Goal: Check status: Check status

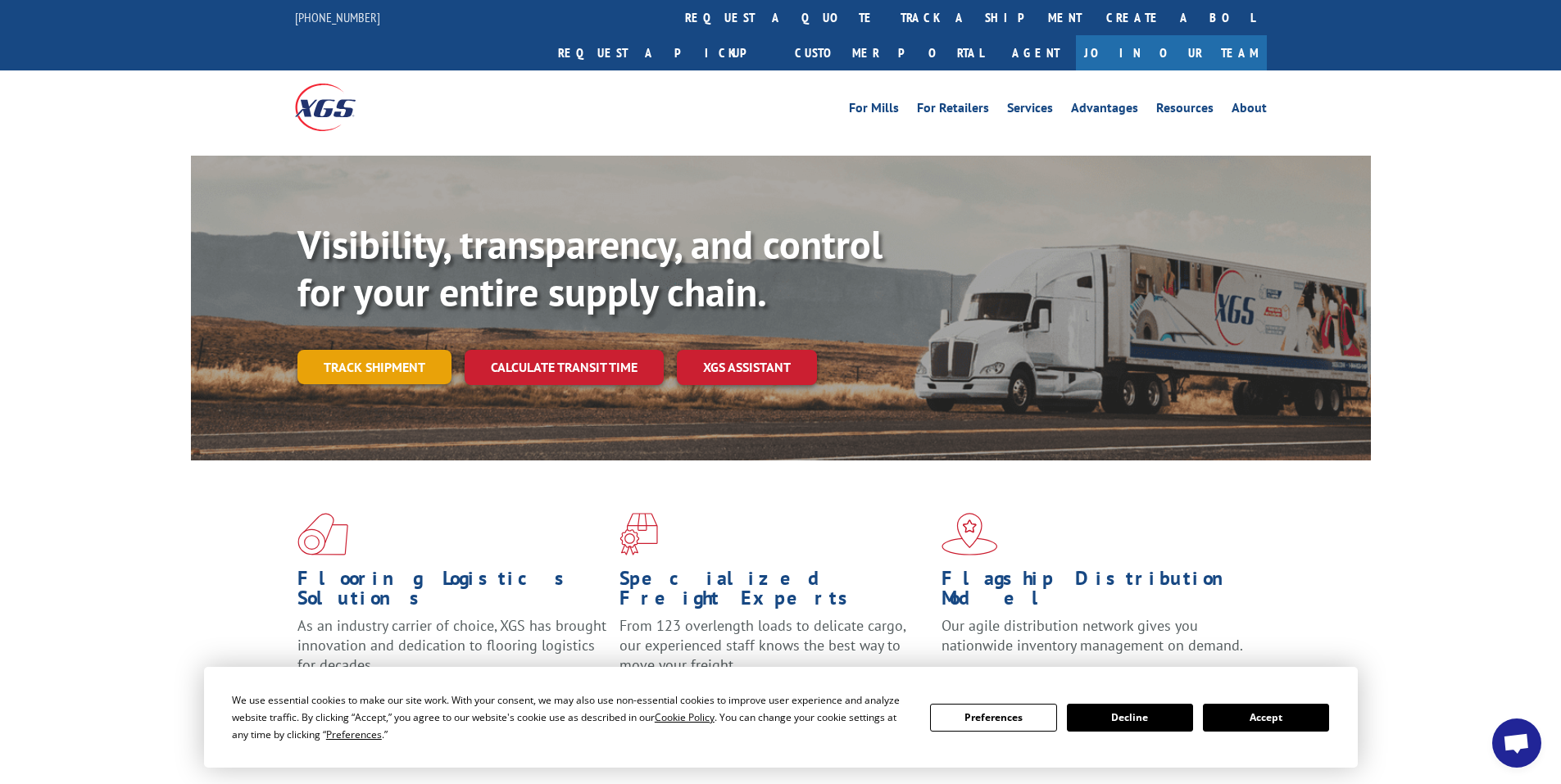
click at [395, 350] on link "Track shipment" at bounding box center [374, 367] width 154 height 34
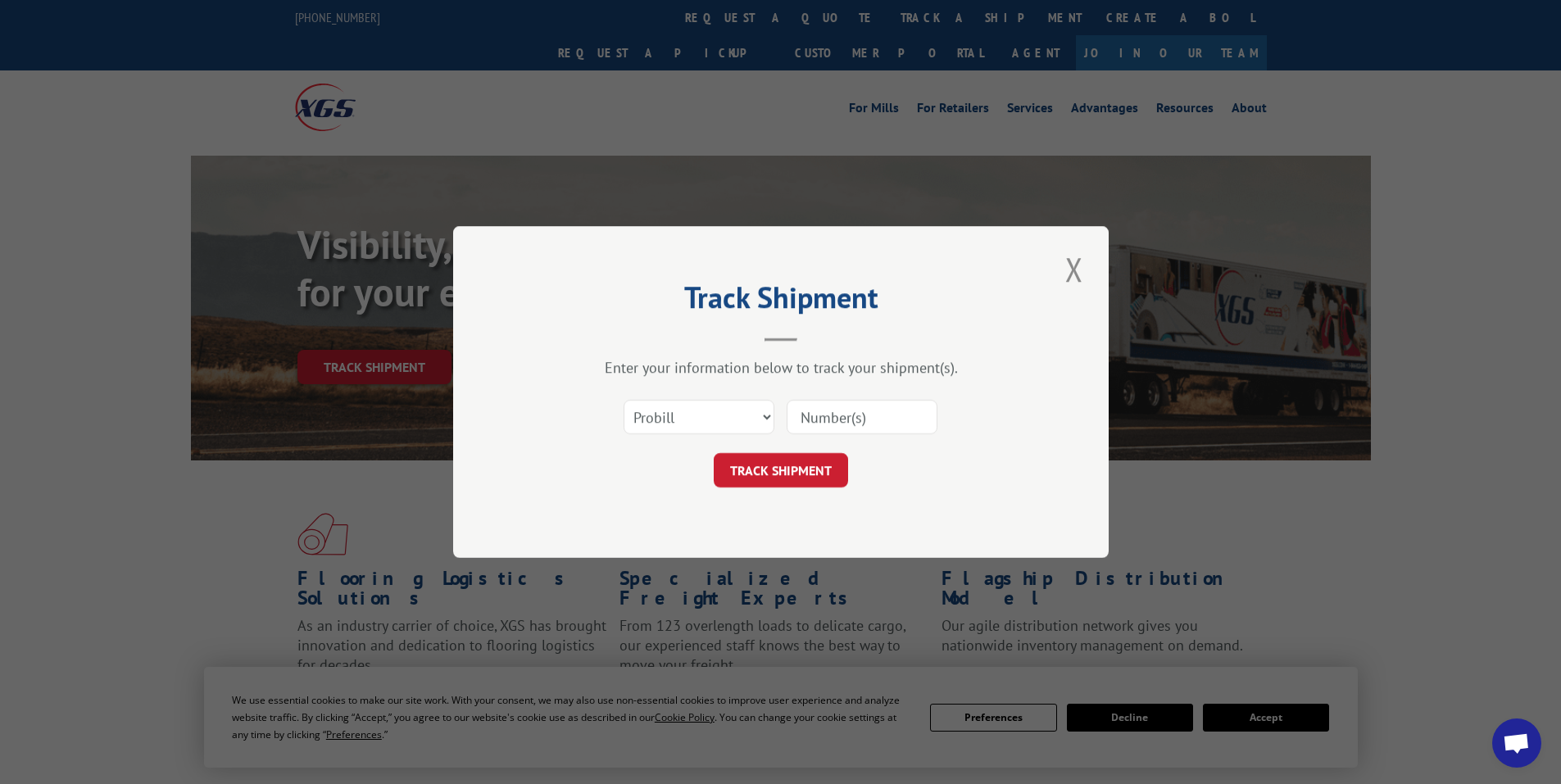
click at [826, 417] on input at bounding box center [862, 417] width 151 height 34
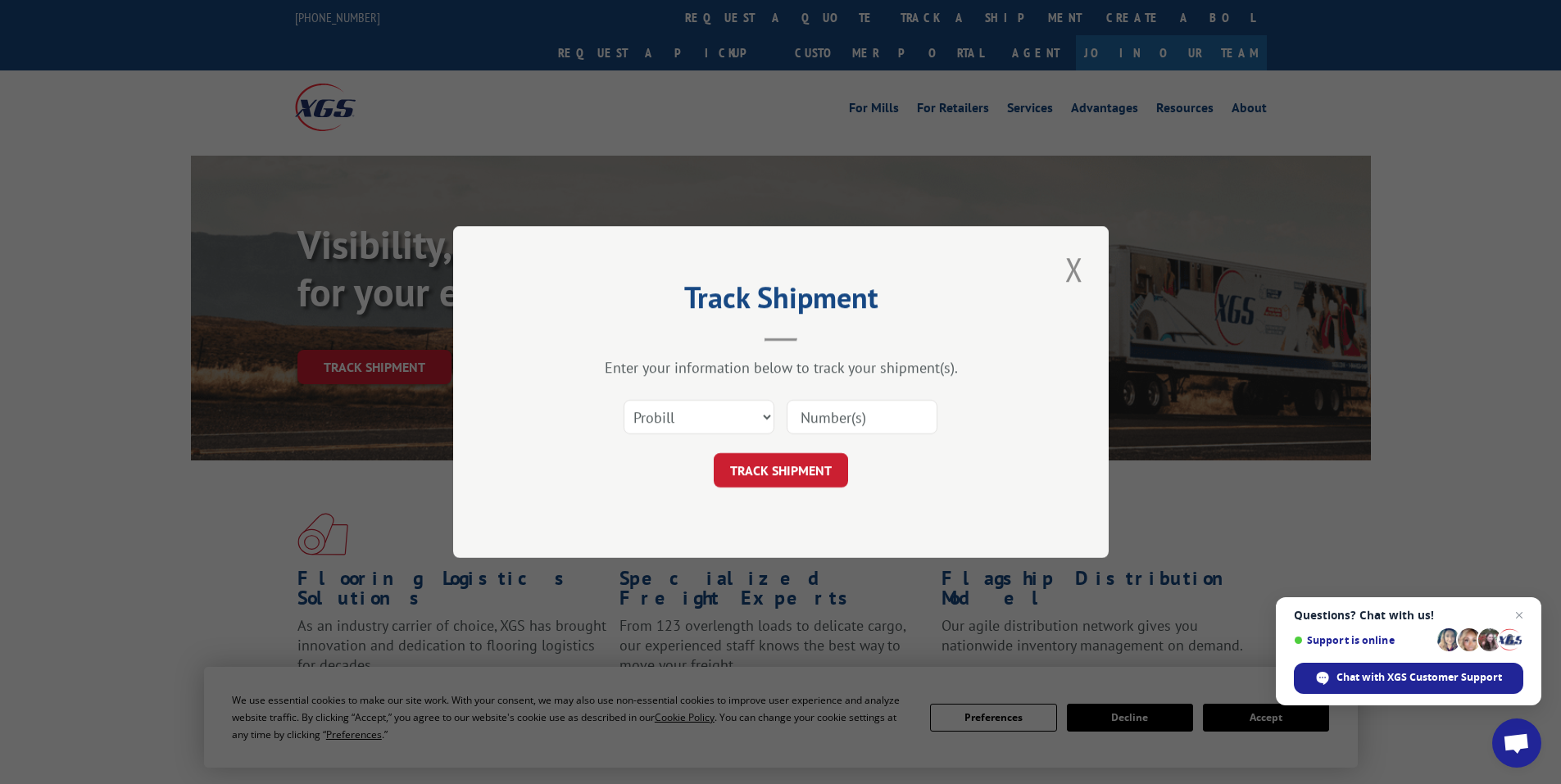
paste input "17519407"
type input "17519407"
click at [801, 458] on button "TRACK SHIPMENT" at bounding box center [780, 470] width 135 height 34
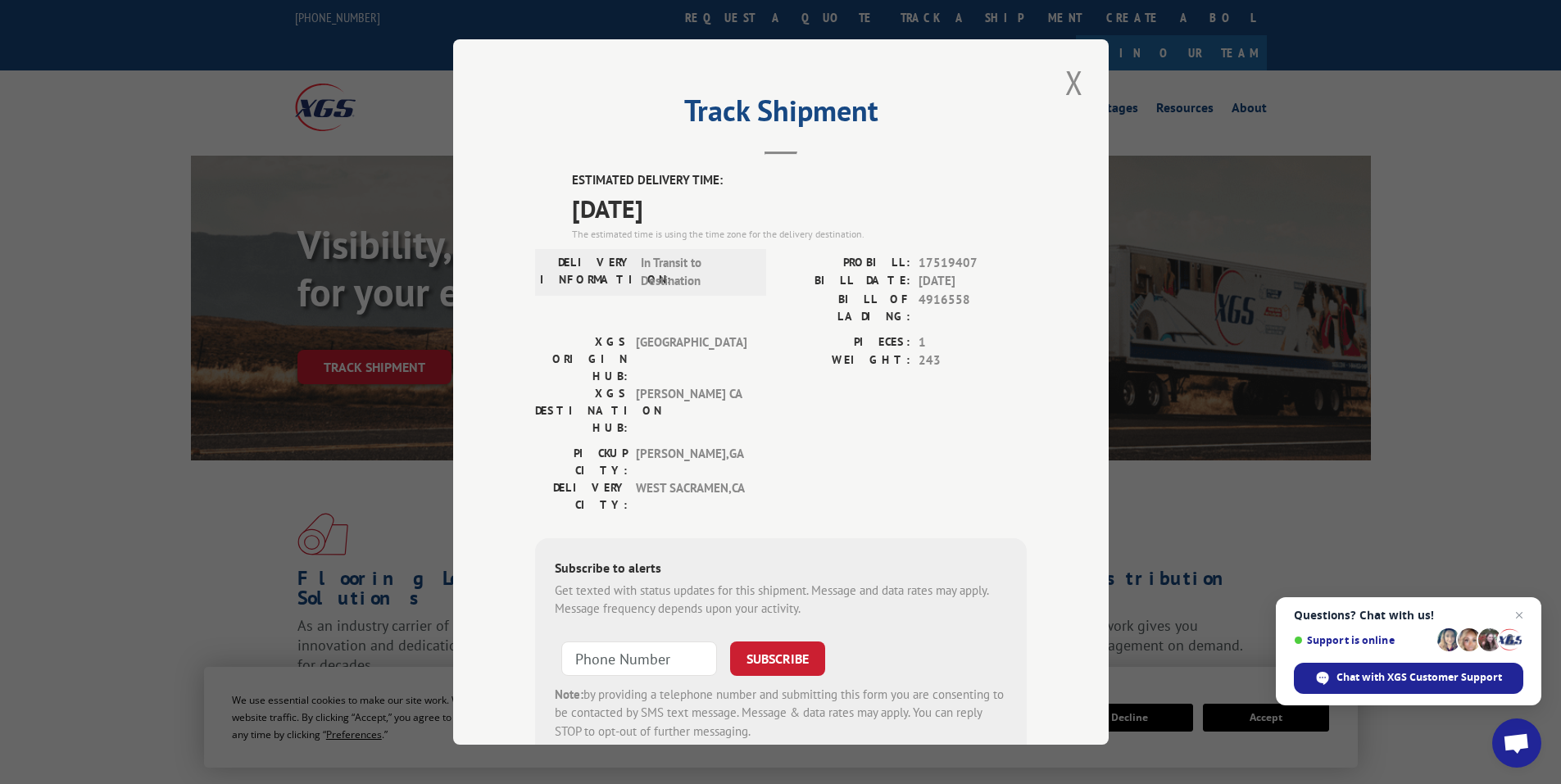
drag, startPoint x: 563, startPoint y: 168, endPoint x: 737, endPoint y: 207, distance: 178.3
click at [737, 207] on div "Track Shipment ESTIMATED DELIVERY TIME: [DATE] The estimated time is using the …" at bounding box center [780, 392] width 655 height 706
copy div "ESTIMATED DELIVERY TIME: [DATE]"
click at [1064, 83] on button "Close modal" at bounding box center [1074, 82] width 28 height 45
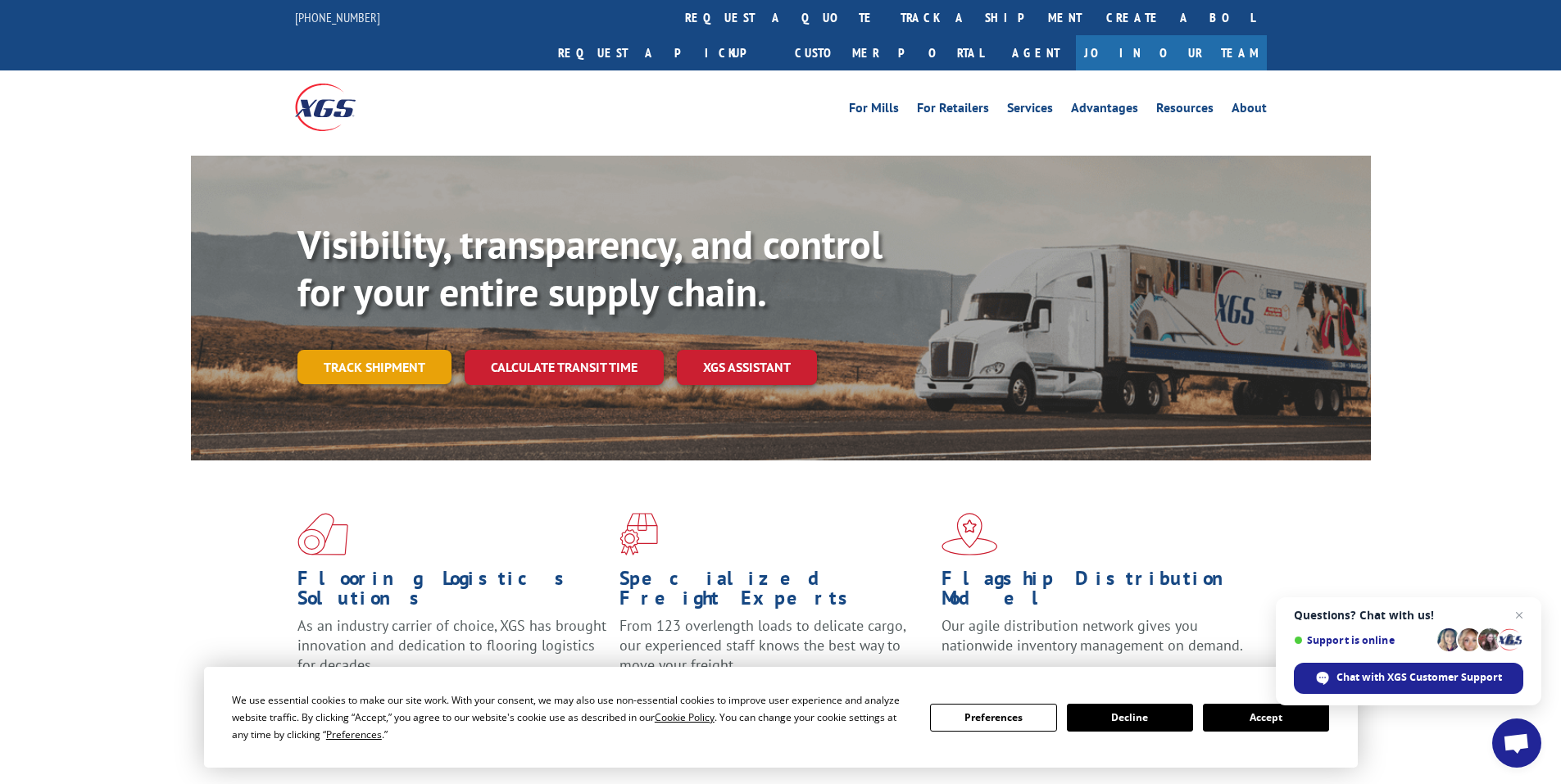
click at [367, 350] on link "Track shipment" at bounding box center [374, 367] width 154 height 34
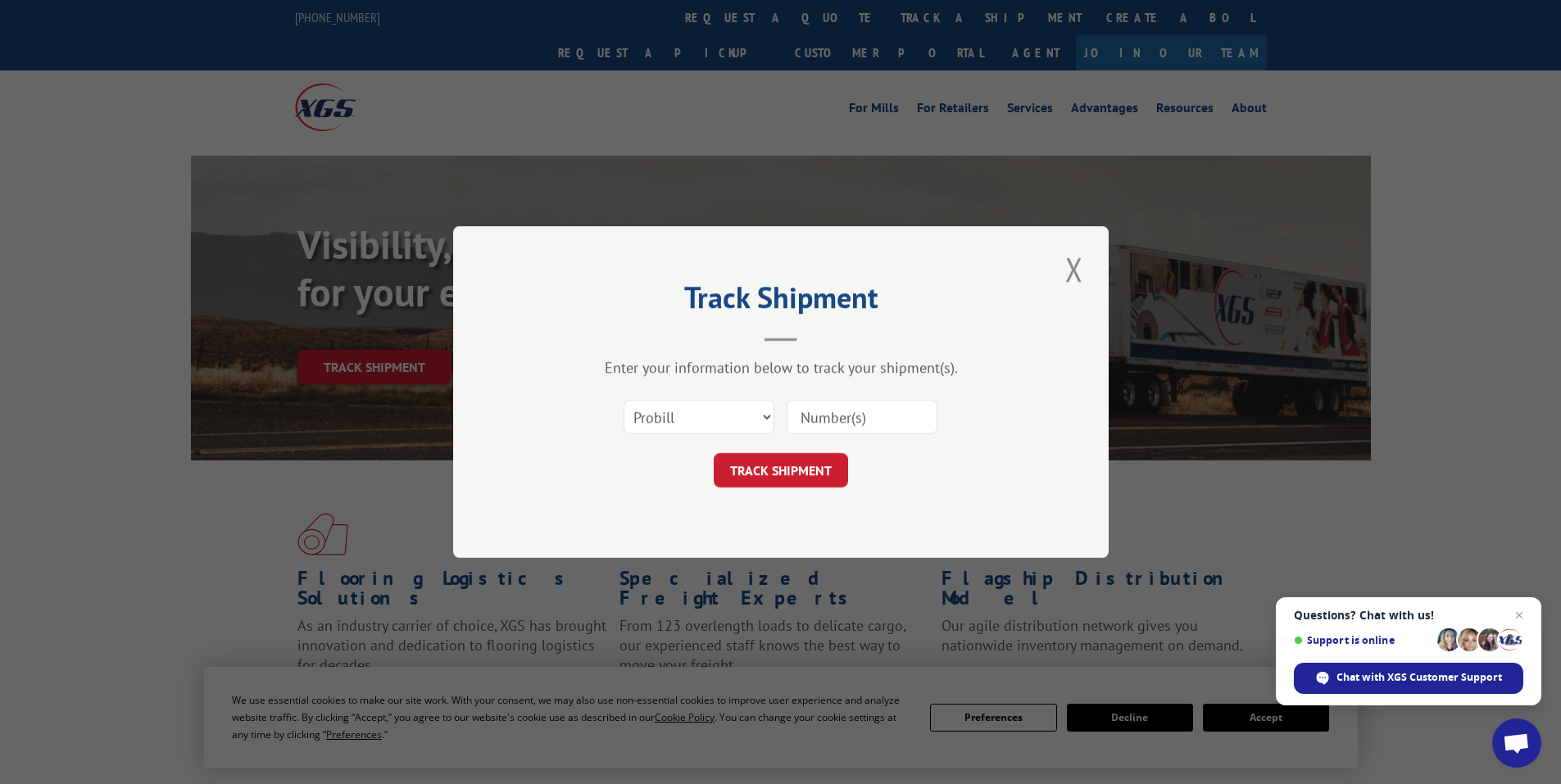
click at [832, 417] on input at bounding box center [862, 417] width 151 height 34
paste input "97508337"
type input "97508337"
click at [790, 466] on button "TRACK SHIPMENT" at bounding box center [780, 470] width 135 height 34
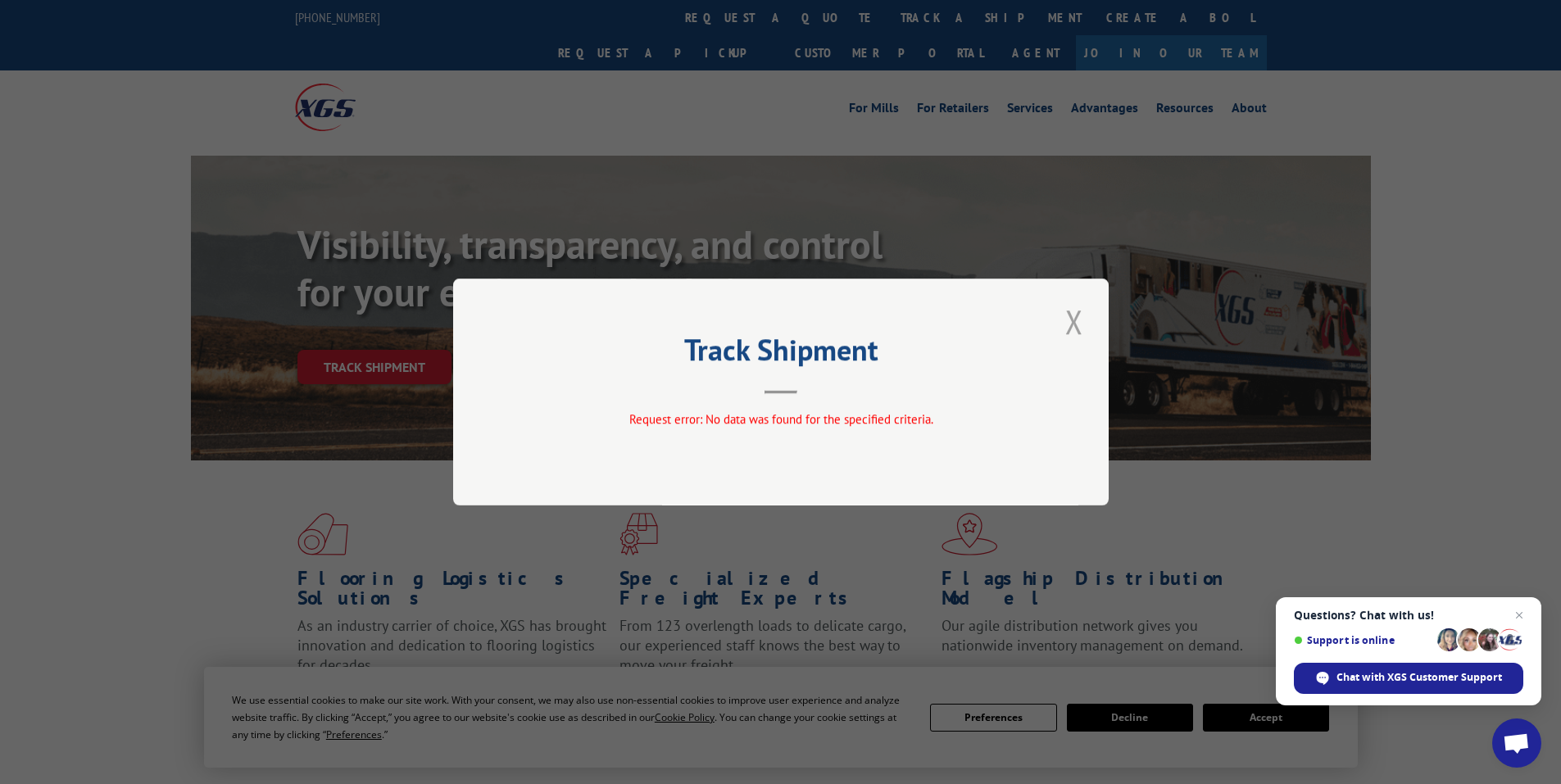
click at [1072, 311] on button "Close modal" at bounding box center [1074, 321] width 28 height 45
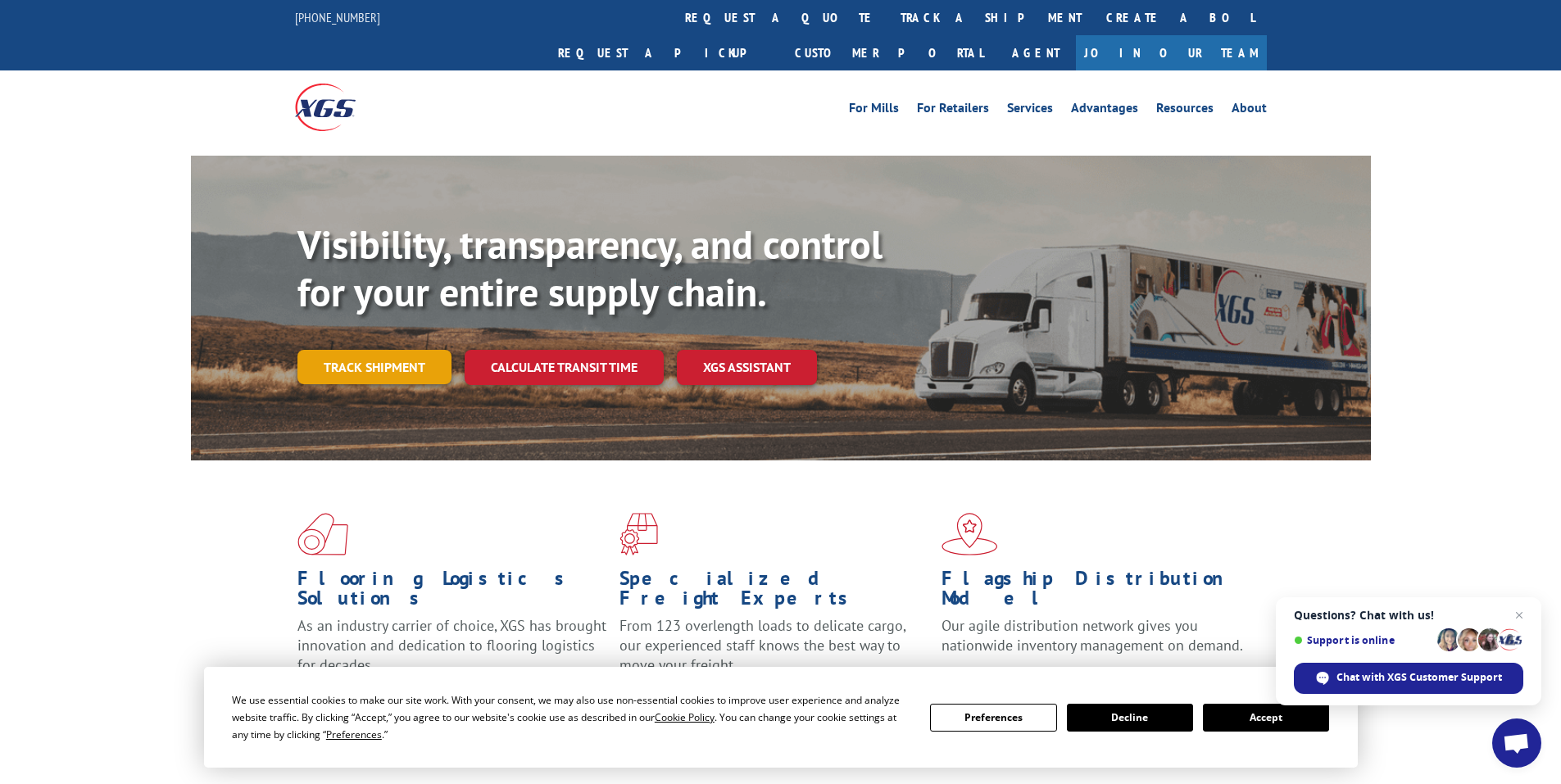
click at [378, 350] on link "Track shipment" at bounding box center [374, 367] width 154 height 34
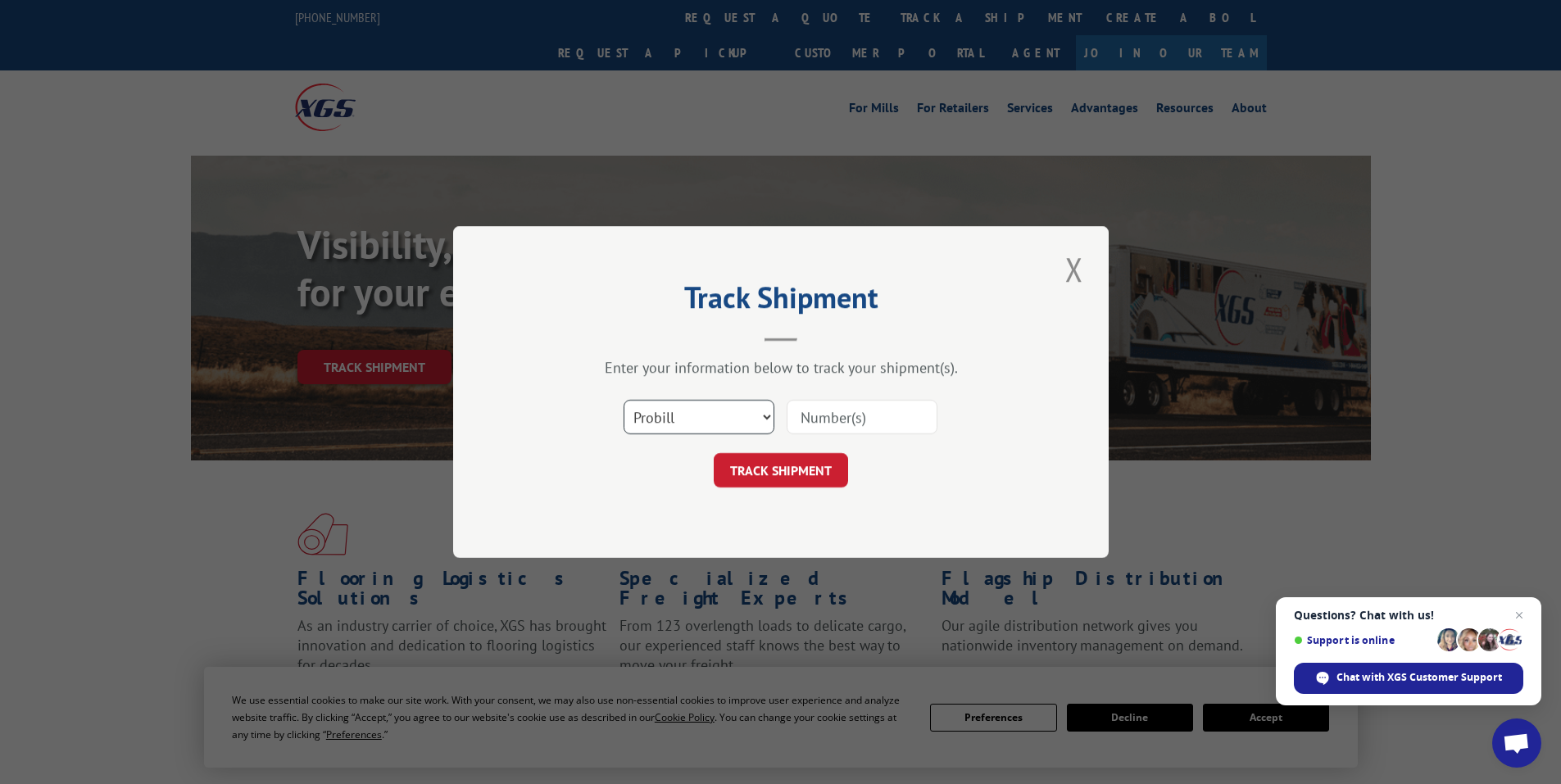
click at [679, 408] on select "Select category... Probill BOL PO" at bounding box center [699, 417] width 151 height 34
select select "po"
click at [624, 400] on select "Select category... Probill BOL PO" at bounding box center [699, 417] width 151 height 34
click at [824, 415] on input at bounding box center [862, 417] width 151 height 34
paste input "97508337"
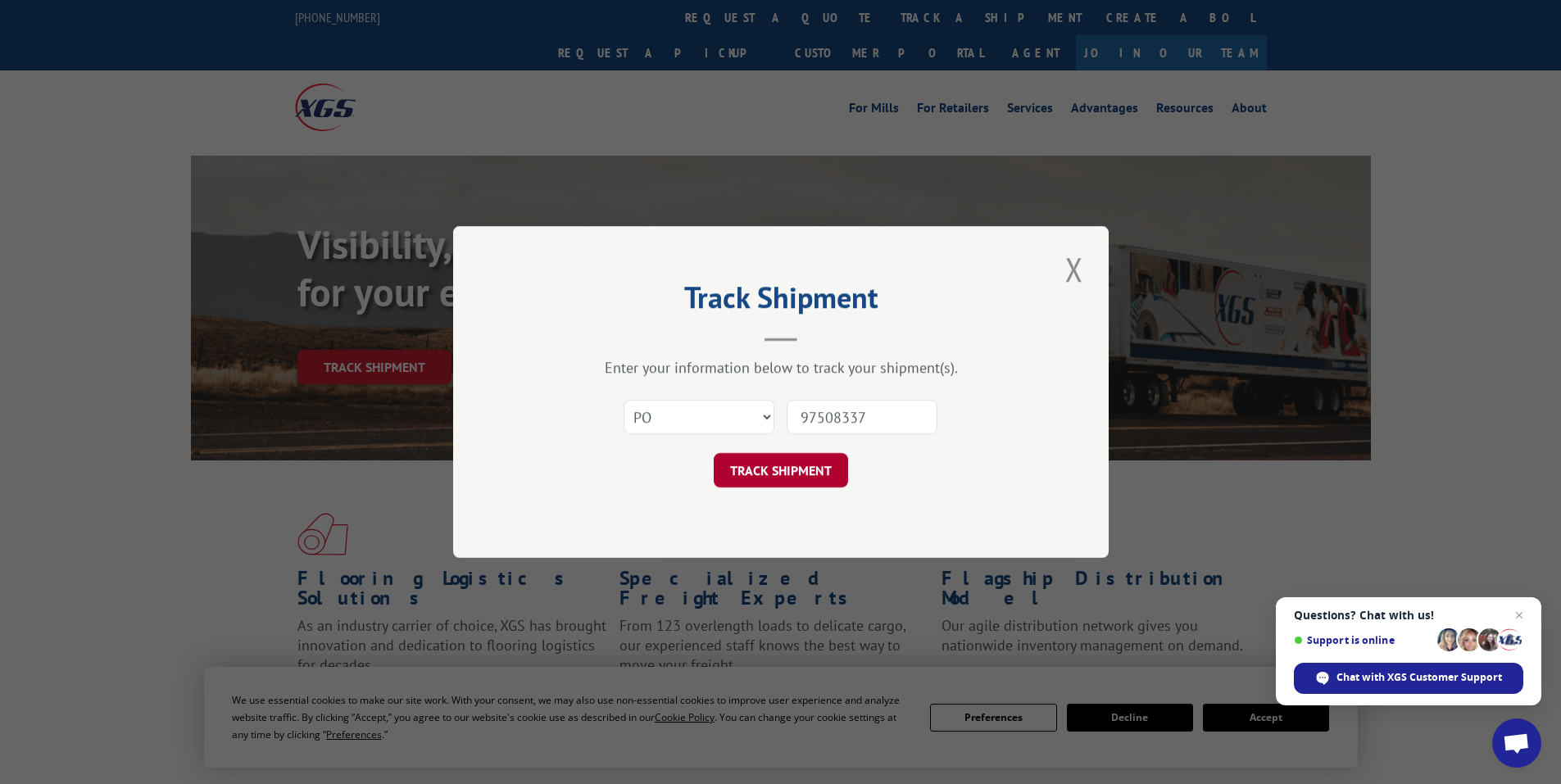
type input "97508337"
click at [789, 468] on button "TRACK SHIPMENT" at bounding box center [780, 470] width 135 height 34
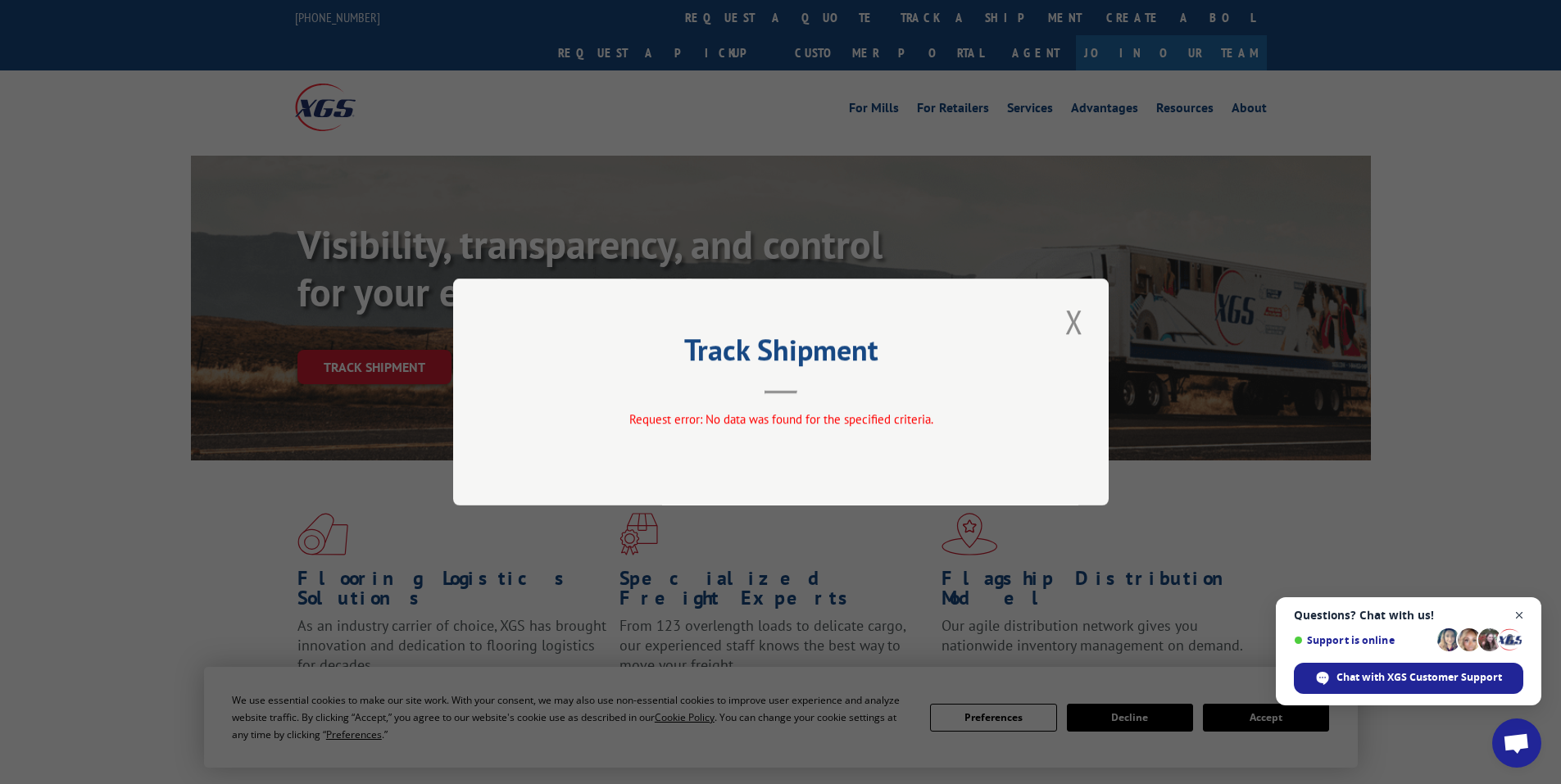
click at [1523, 615] on span "Open chat" at bounding box center [1519, 615] width 20 height 20
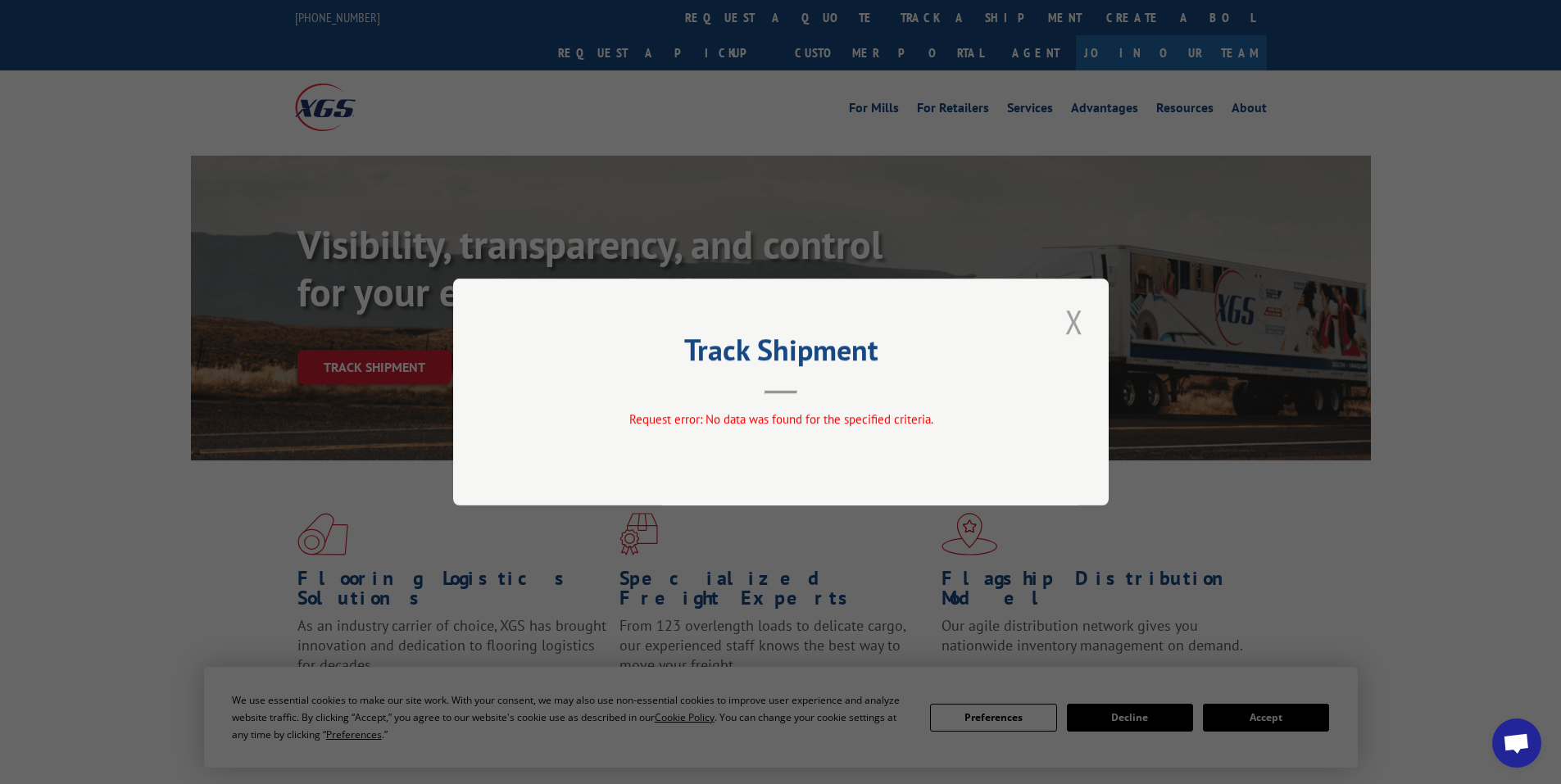
click at [1077, 312] on button "Close modal" at bounding box center [1074, 321] width 28 height 45
